Goal: Navigation & Orientation: Find specific page/section

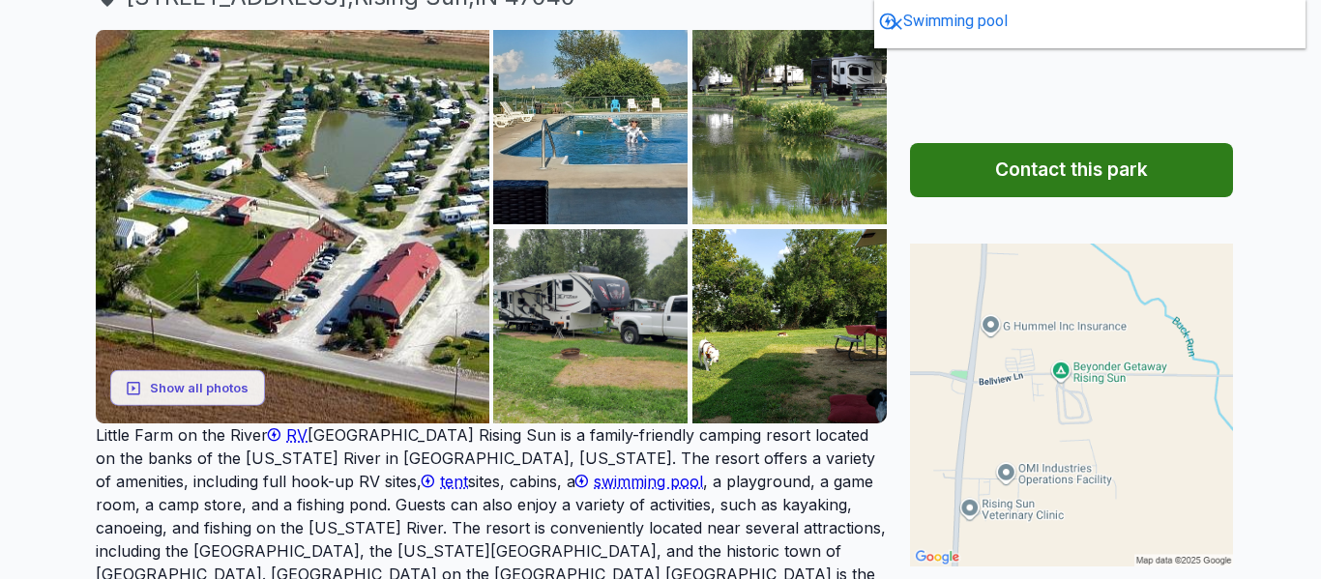
scroll to position [271, 0]
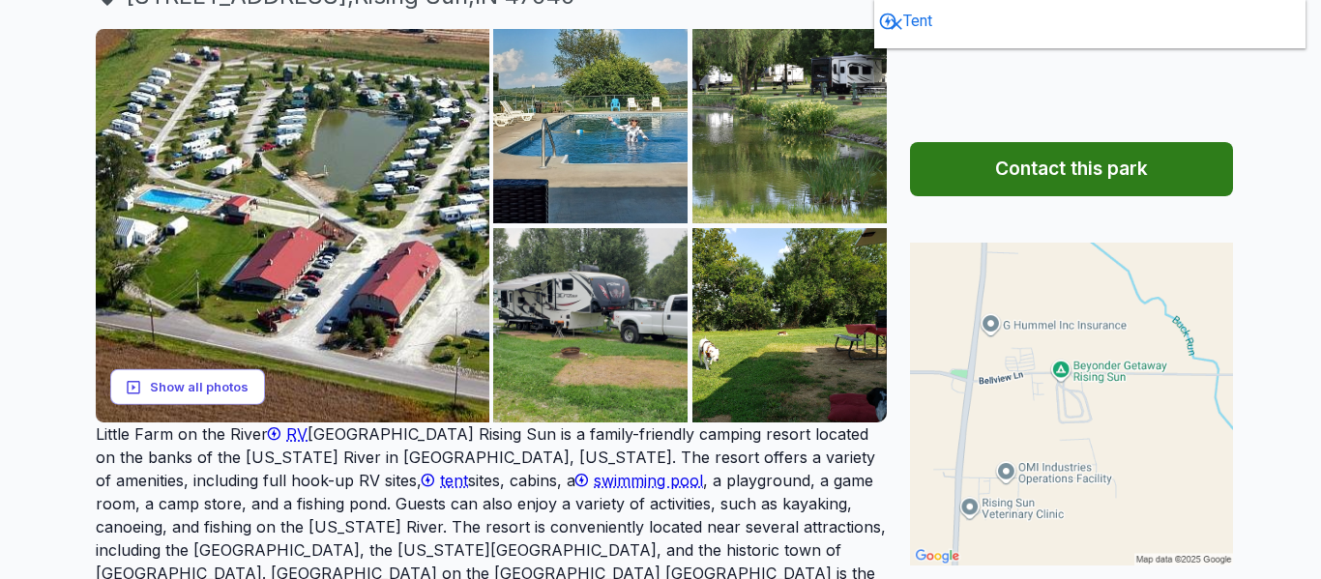
click at [203, 405] on button "Show all photos" at bounding box center [187, 387] width 155 height 36
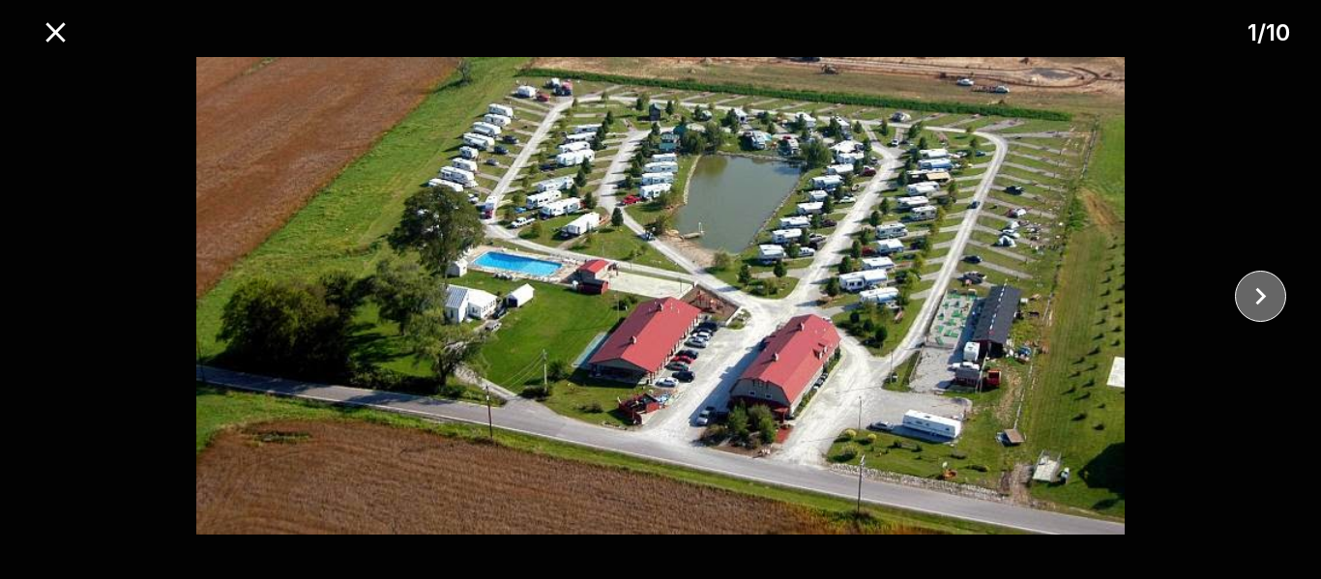
click at [1259, 304] on icon "close" at bounding box center [1261, 296] width 34 height 34
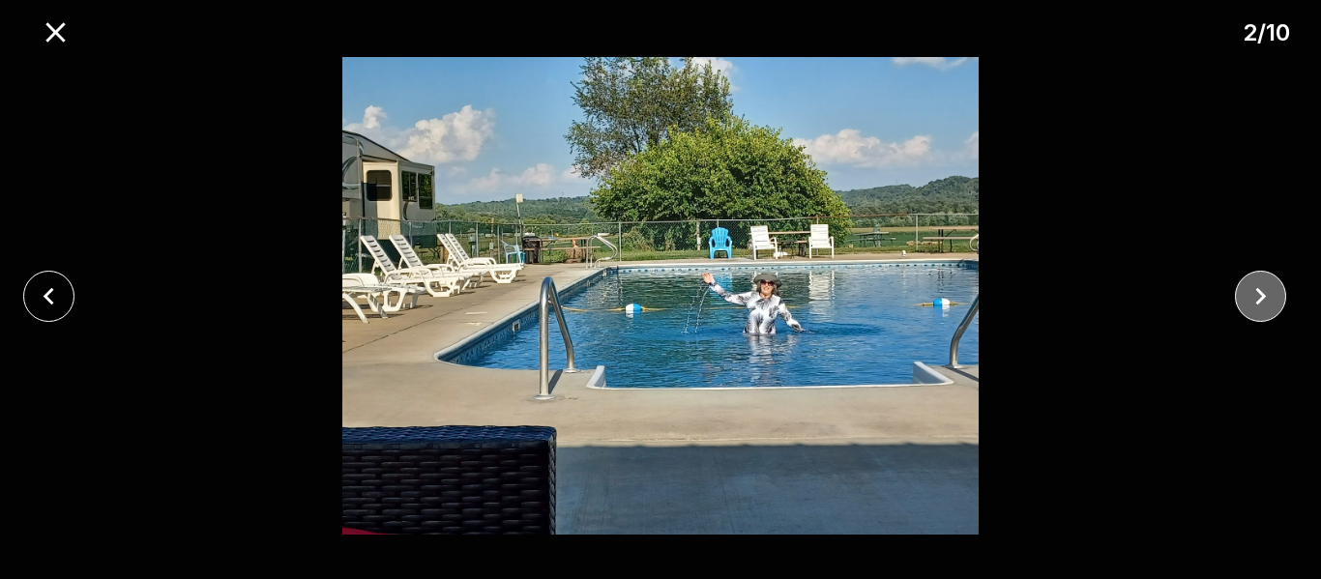
click at [1260, 303] on icon "close" at bounding box center [1261, 296] width 34 height 34
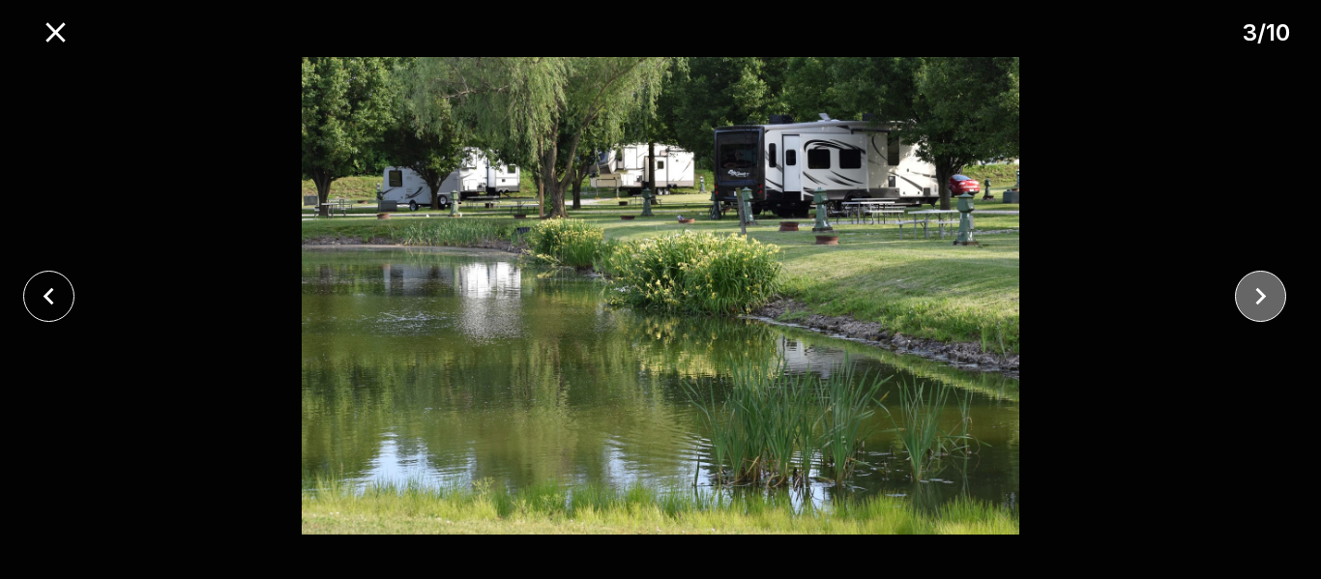
click at [1262, 300] on icon "close" at bounding box center [1261, 296] width 34 height 34
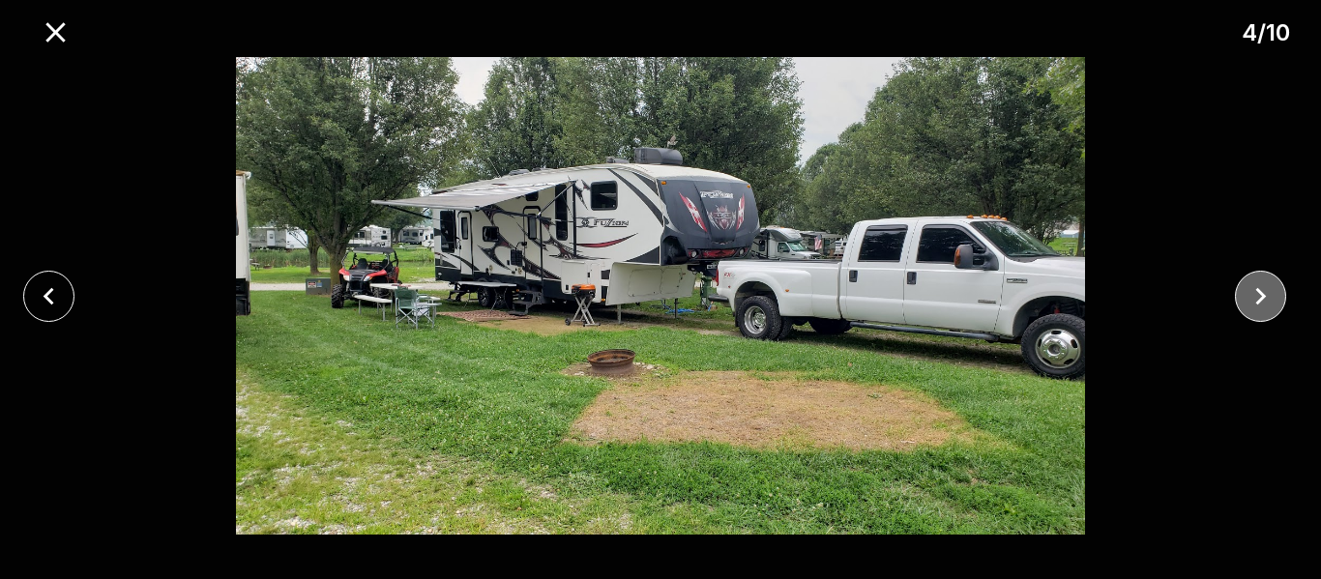
click at [1262, 300] on icon "close" at bounding box center [1261, 296] width 34 height 34
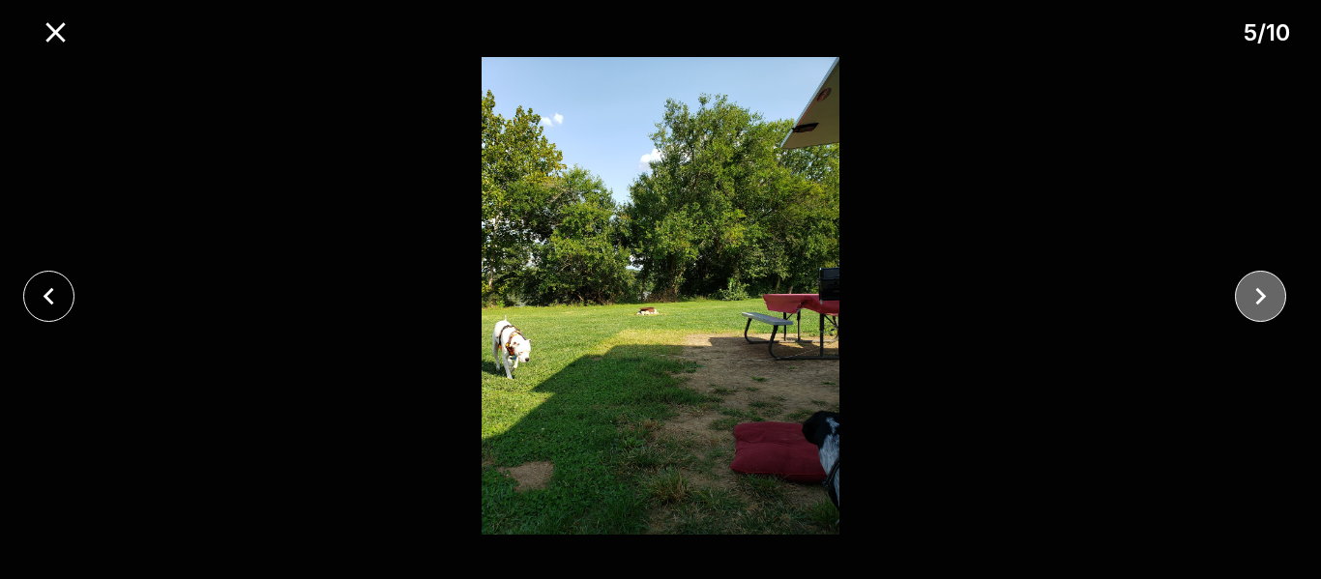
click at [1262, 294] on icon "close" at bounding box center [1260, 295] width 11 height 17
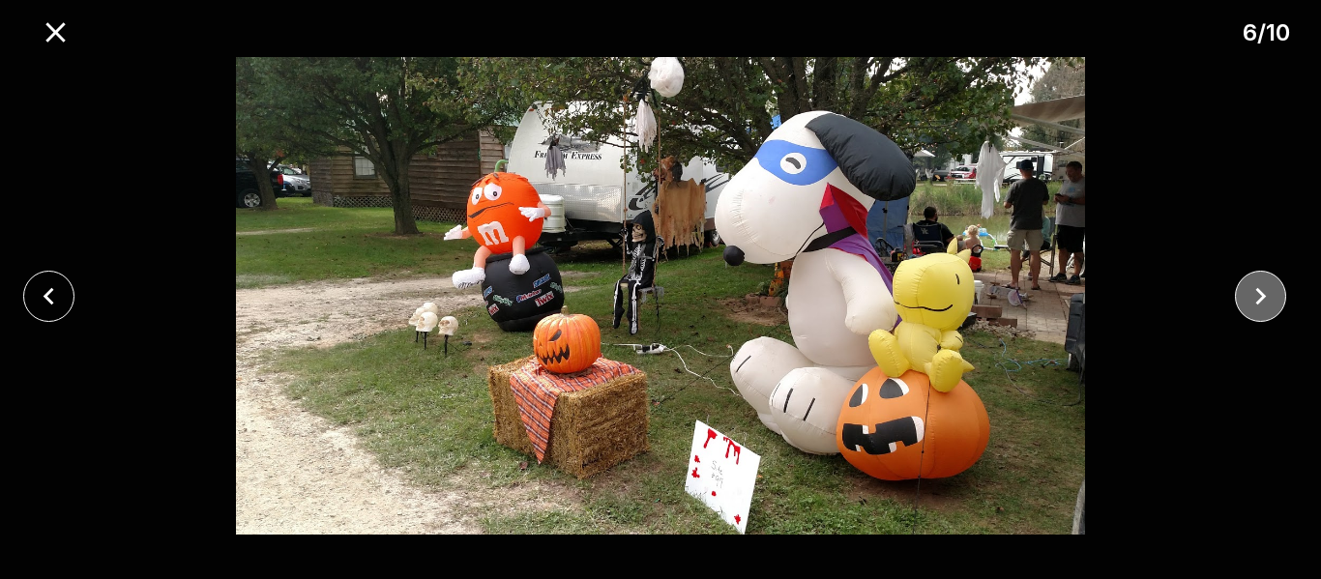
click at [1262, 294] on icon "close" at bounding box center [1260, 295] width 11 height 17
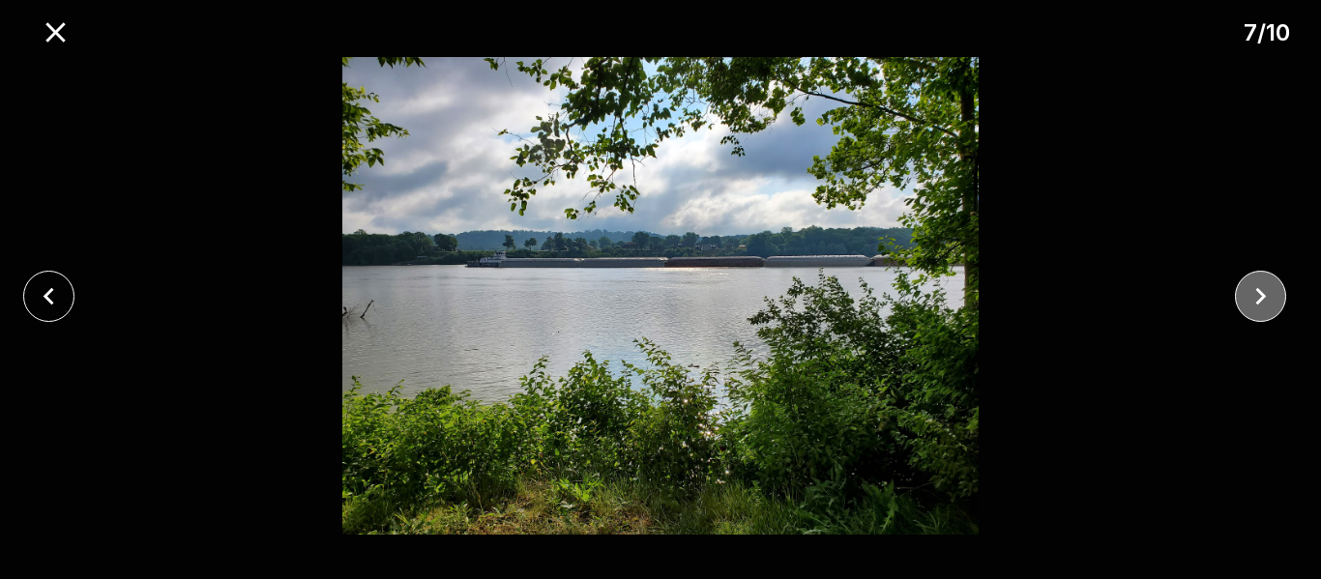
click at [1260, 294] on icon "close" at bounding box center [1261, 296] width 34 height 34
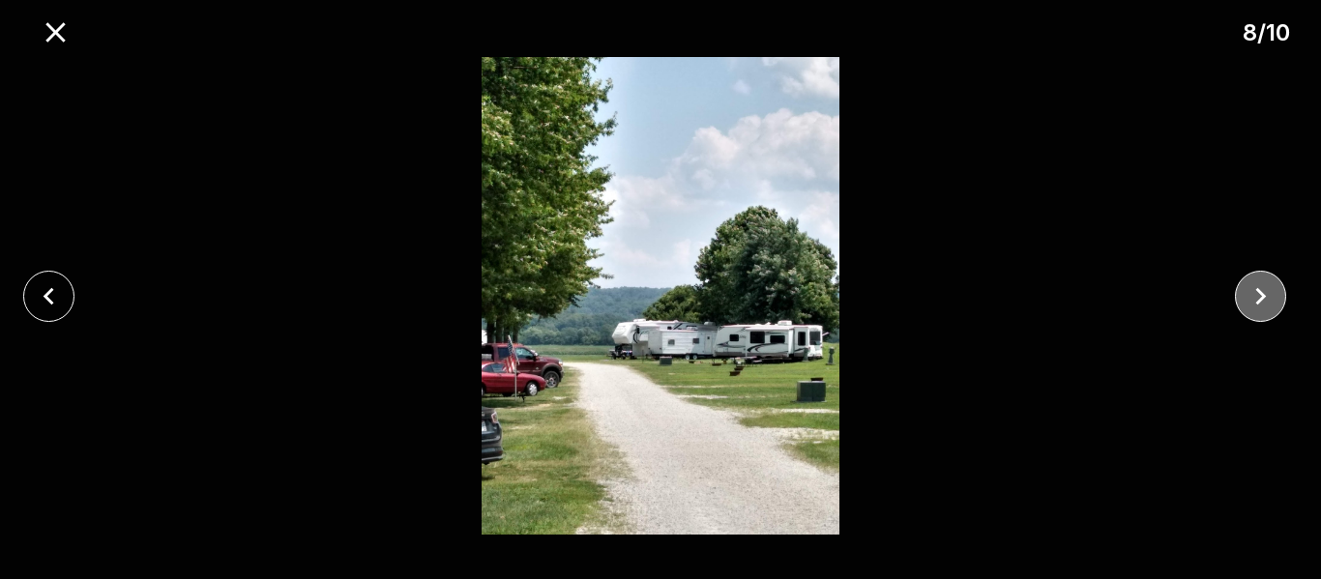
click at [1259, 296] on icon "close" at bounding box center [1261, 296] width 34 height 34
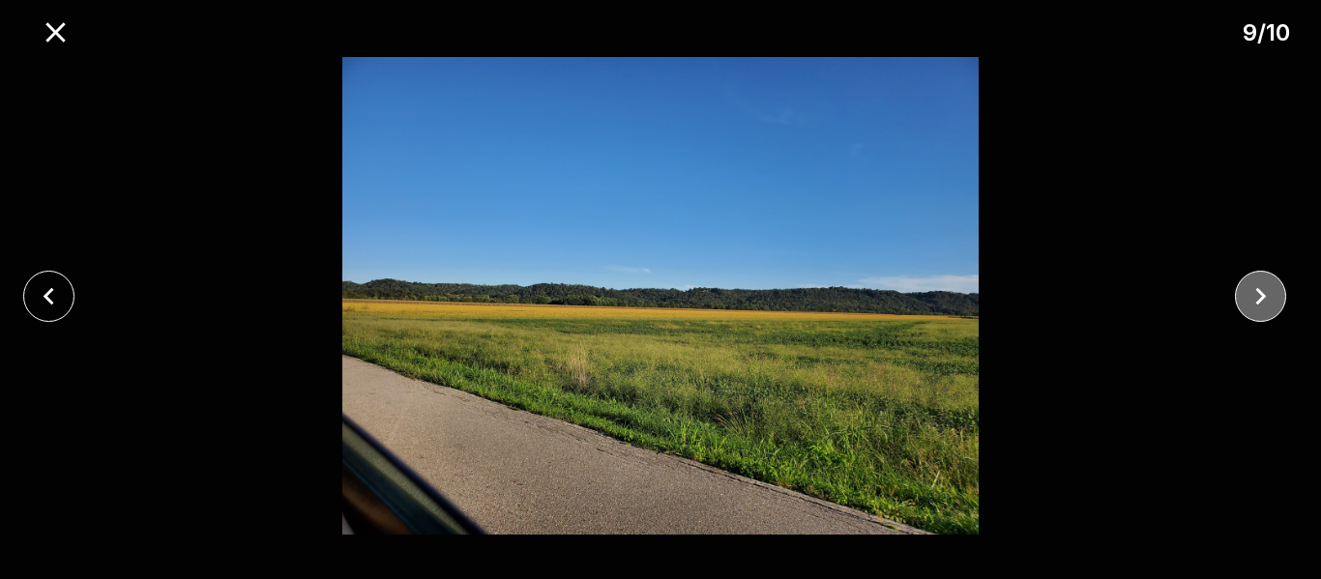
click at [1259, 296] on icon "close" at bounding box center [1261, 296] width 34 height 34
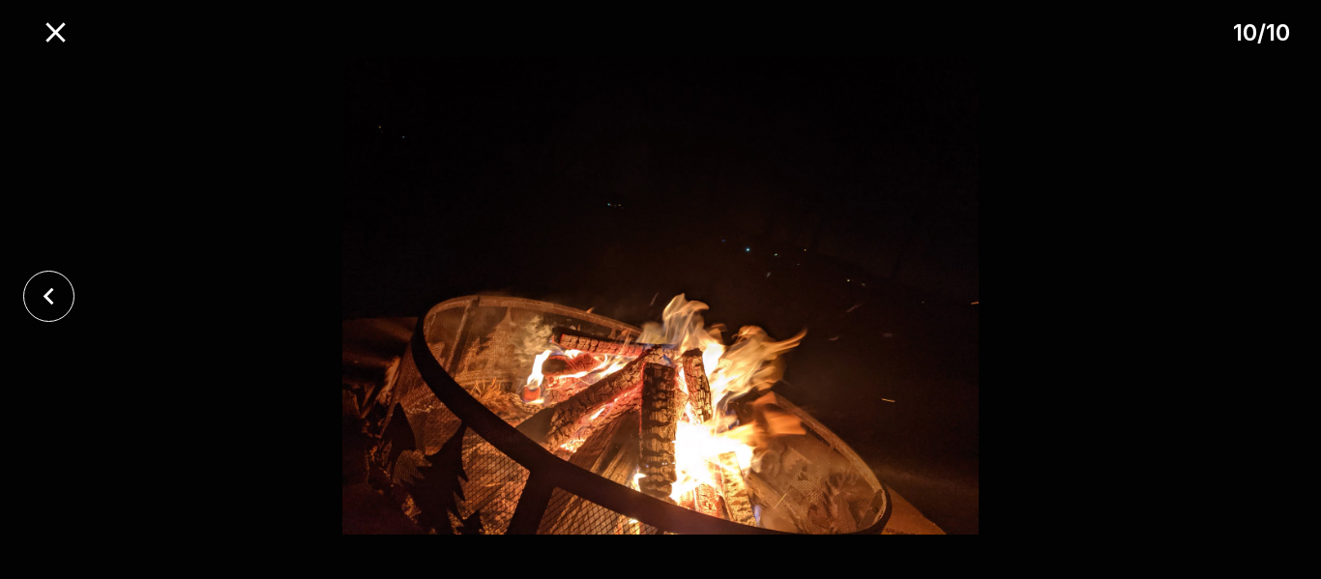
click at [1259, 296] on div at bounding box center [660, 296] width 1321 height 478
click at [54, 301] on icon "close" at bounding box center [49, 296] width 34 height 34
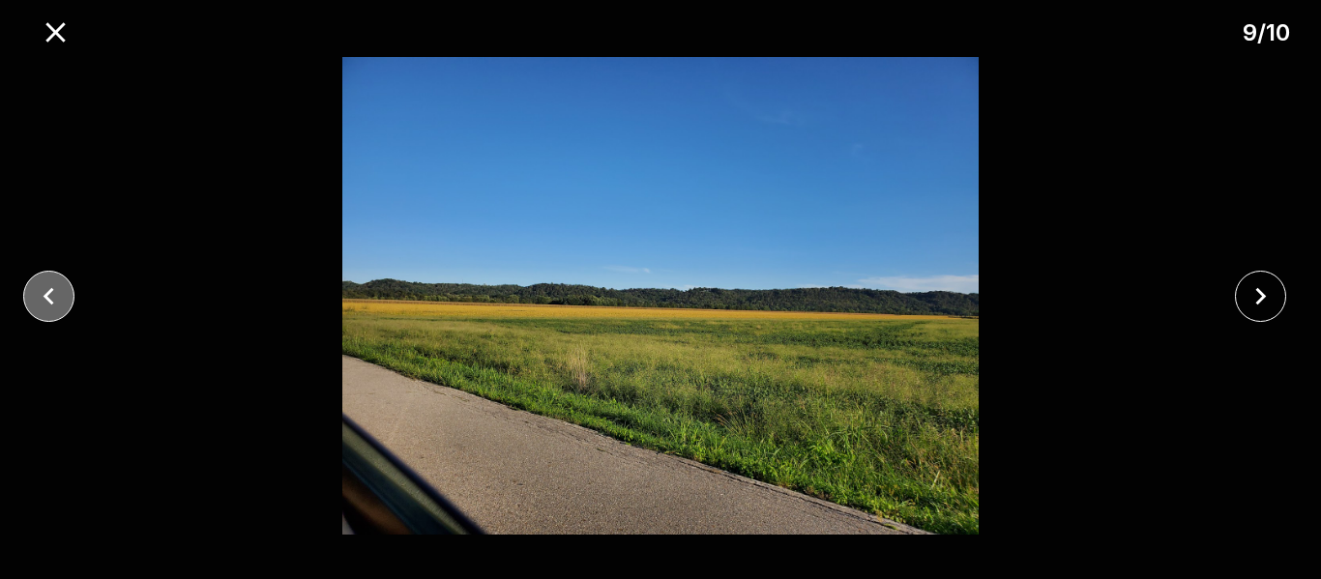
click at [54, 301] on icon "close" at bounding box center [49, 296] width 34 height 34
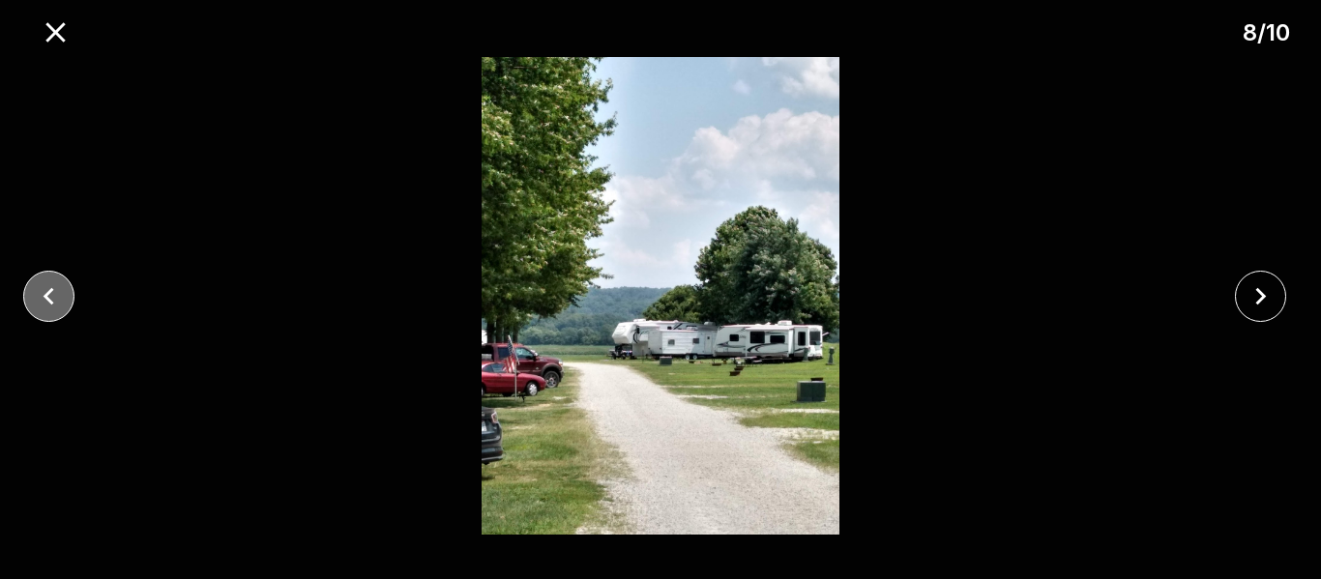
click at [54, 301] on icon "close" at bounding box center [49, 296] width 34 height 34
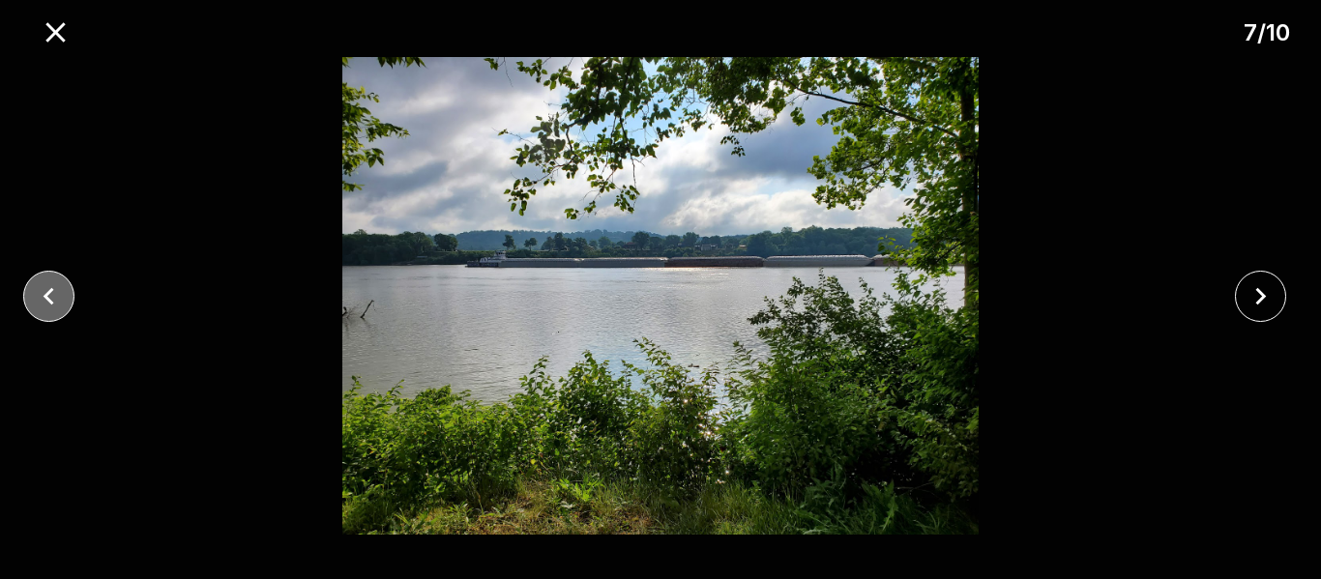
click at [54, 301] on icon "close" at bounding box center [49, 296] width 34 height 34
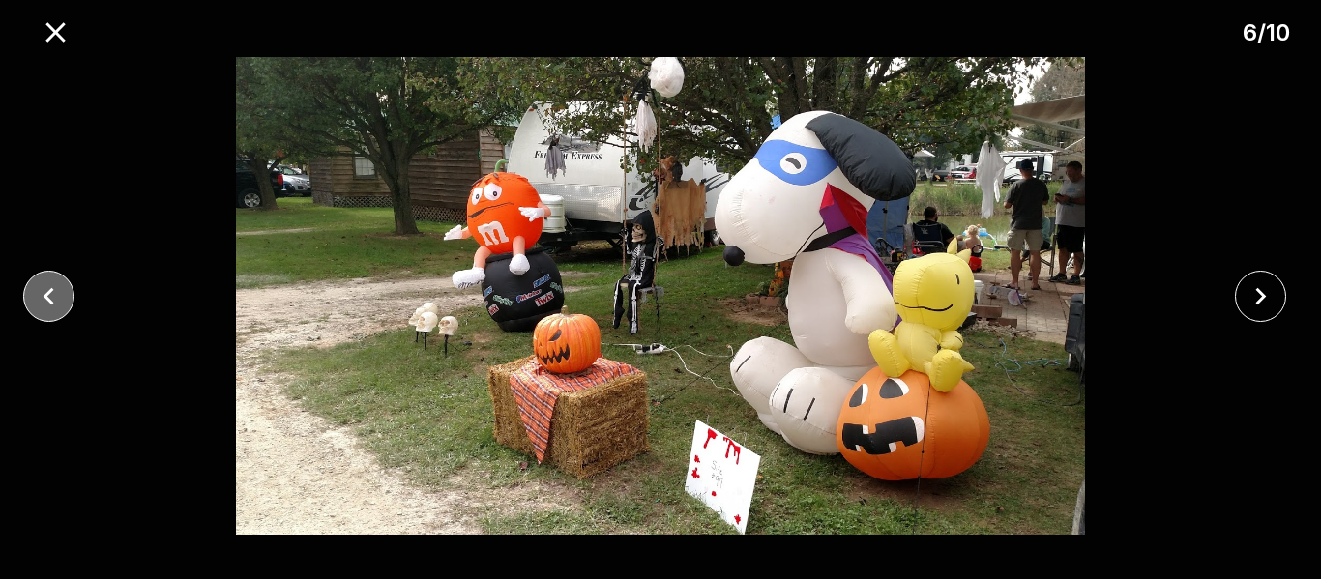
click at [54, 301] on icon "close" at bounding box center [49, 296] width 34 height 34
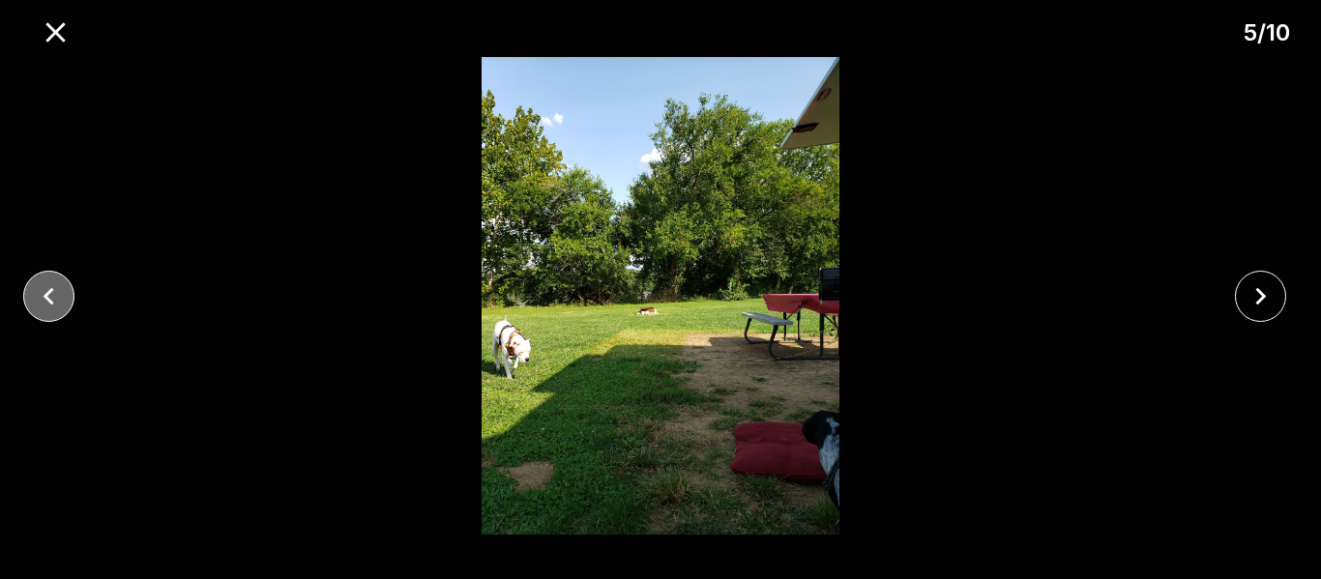
click at [54, 301] on icon "close" at bounding box center [49, 296] width 34 height 34
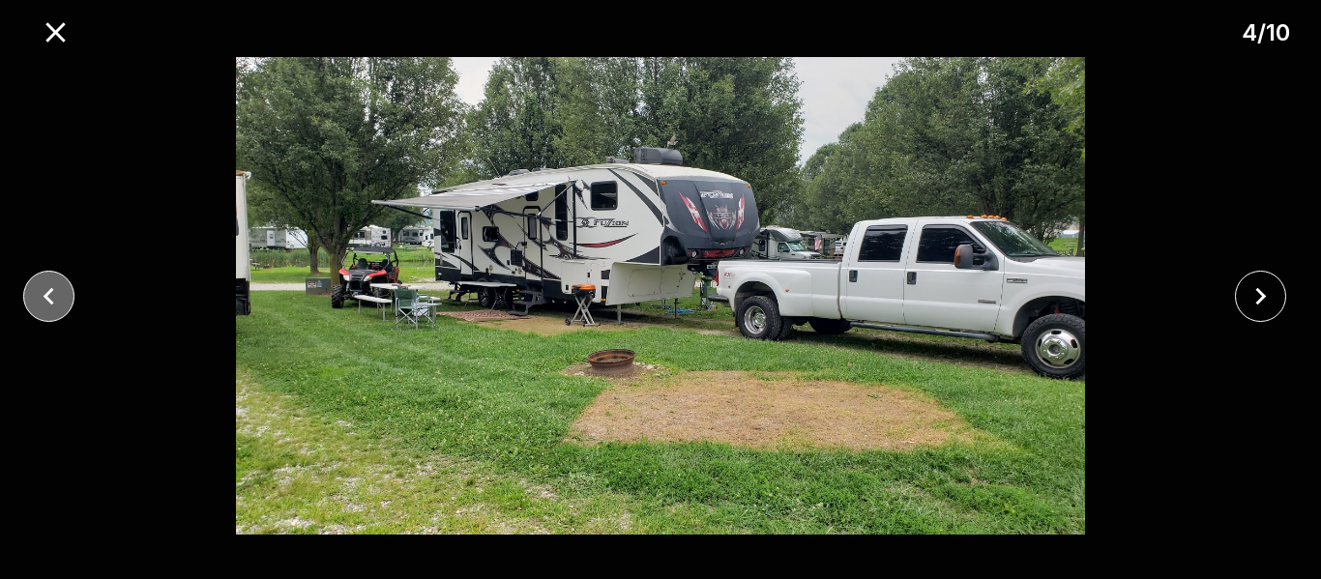
click at [54, 301] on icon "close" at bounding box center [49, 296] width 34 height 34
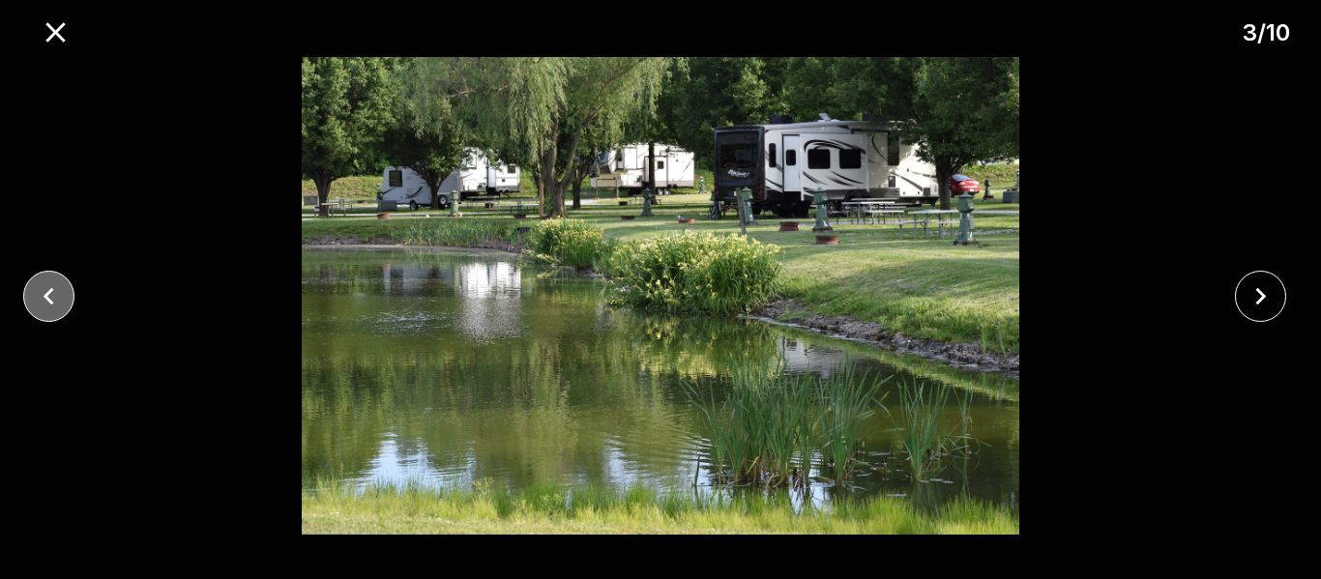
click at [54, 301] on icon "close" at bounding box center [49, 296] width 34 height 34
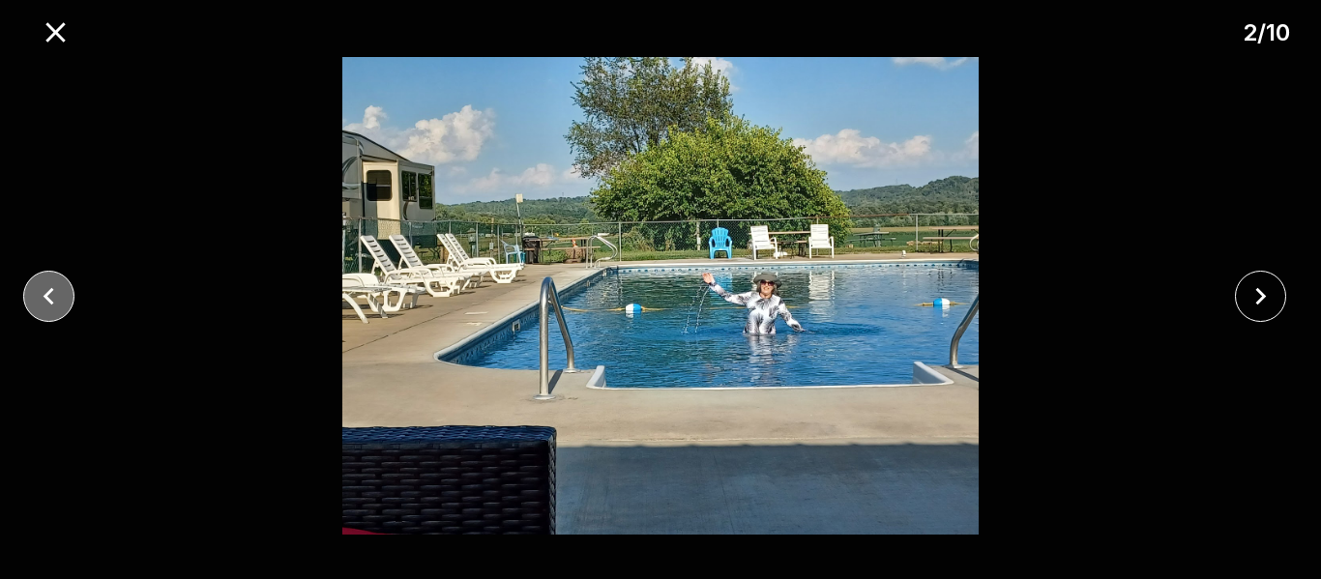
click at [54, 301] on icon "close" at bounding box center [49, 296] width 34 height 34
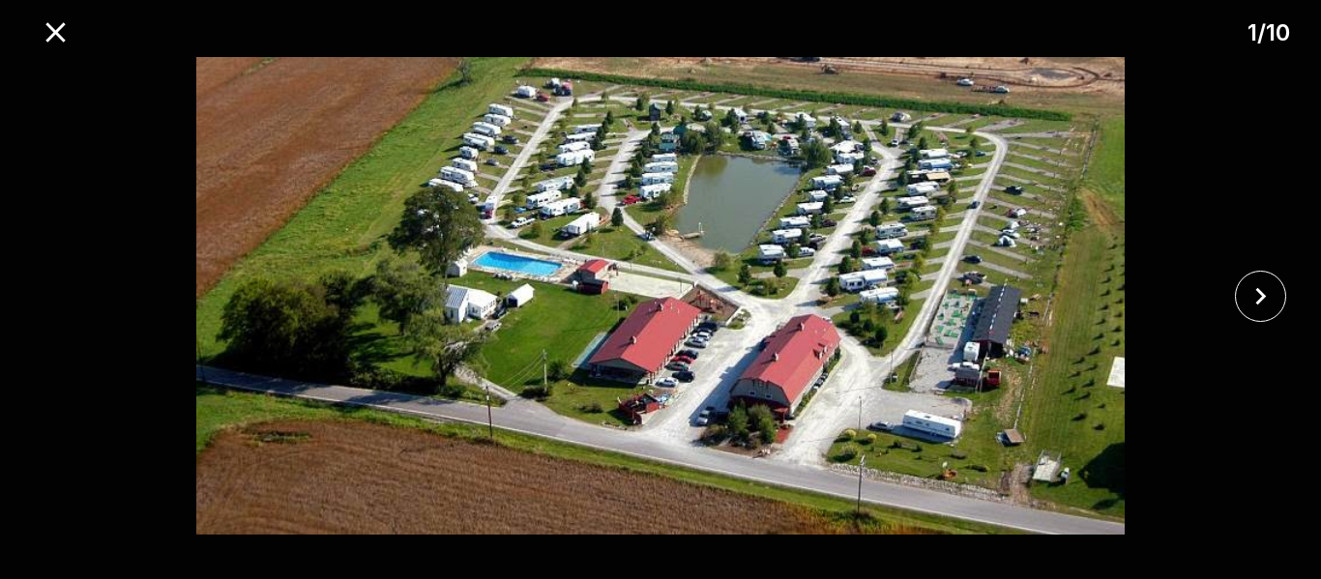
click at [223, 237] on img at bounding box center [660, 296] width 1101 height 478
click at [54, 29] on icon "close" at bounding box center [54, 31] width 19 height 19
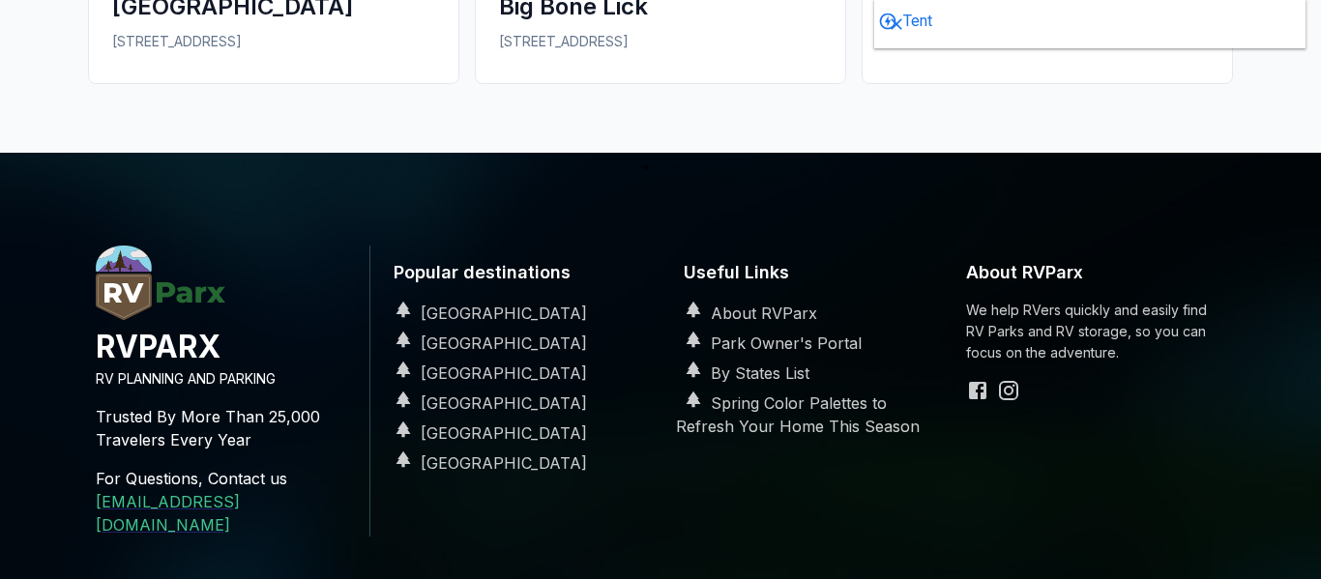
scroll to position [4062, 0]
